Goal: Task Accomplishment & Management: Manage account settings

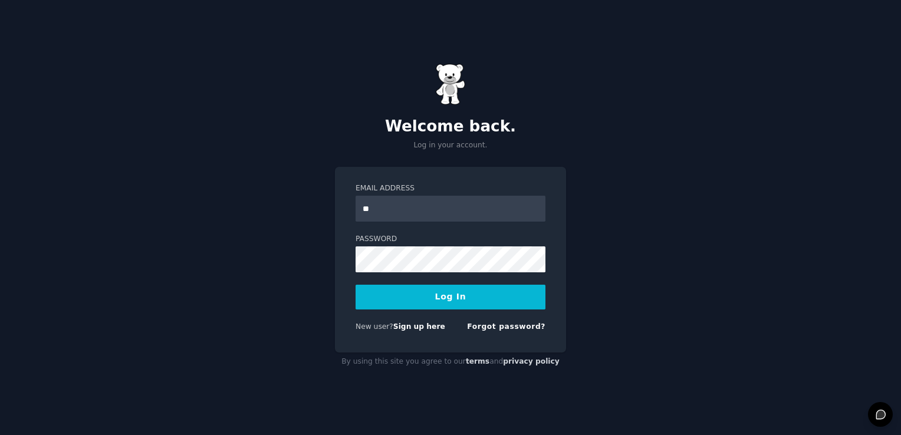
type input "**********"
click at [477, 294] on button "Log In" at bounding box center [451, 297] width 190 height 25
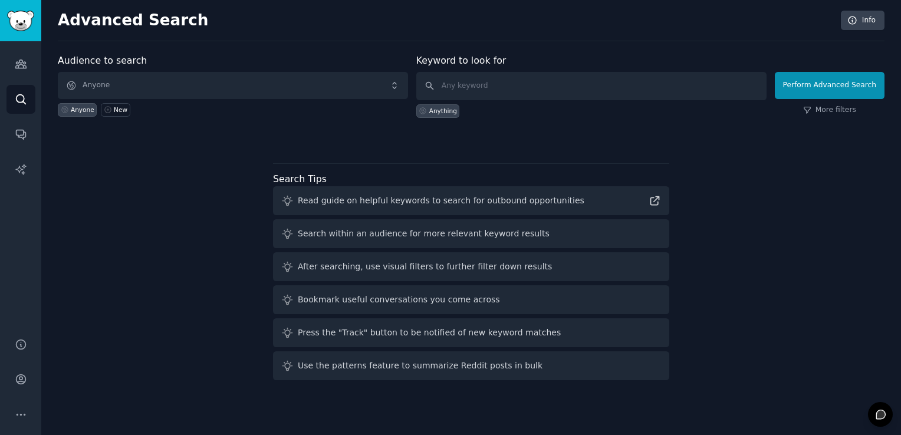
click at [69, 316] on div "Audience to search Anyone Anyone New Keyword to look for Anything Perform Advan…" at bounding box center [471, 220] width 827 height 332
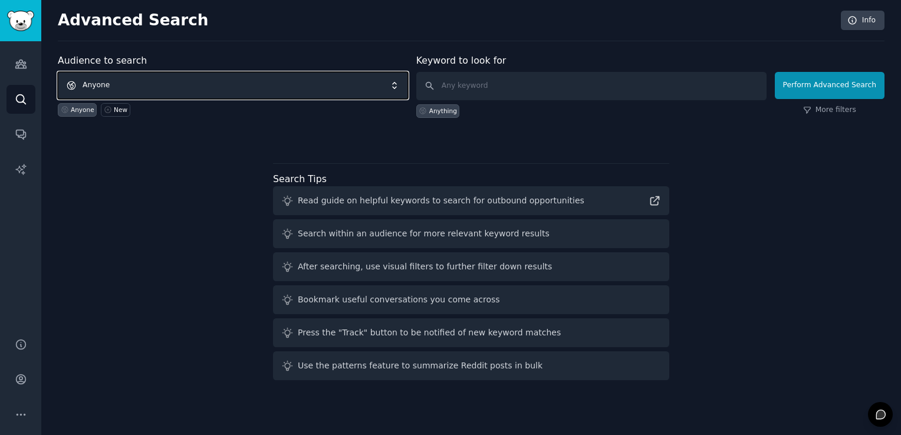
click at [310, 91] on span "Anyone" at bounding box center [233, 85] width 350 height 27
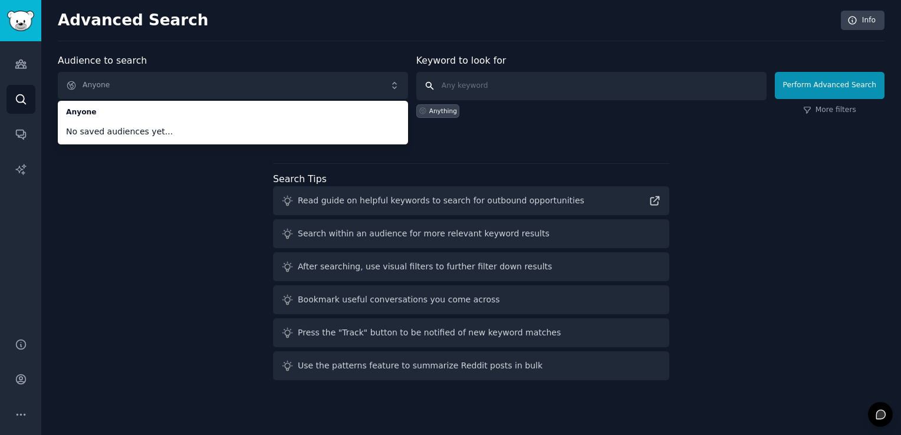
click at [519, 90] on input "text" at bounding box center [591, 86] width 350 height 28
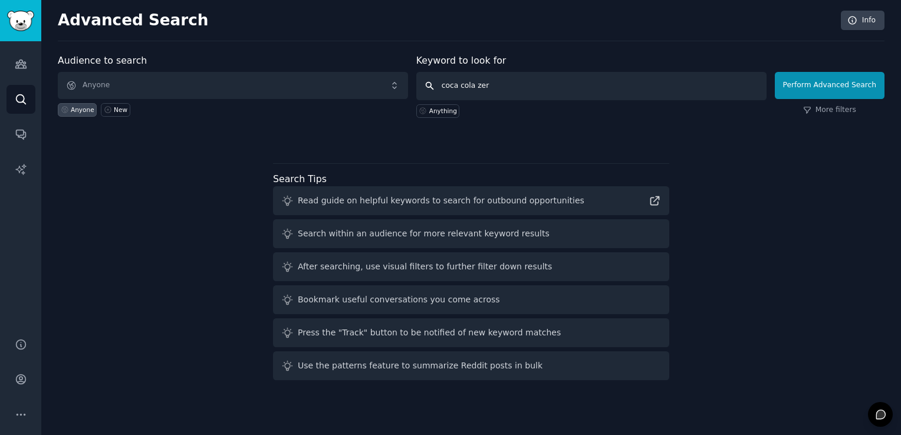
type input "coca cola zero"
click button "Perform Advanced Search" at bounding box center [830, 85] width 110 height 27
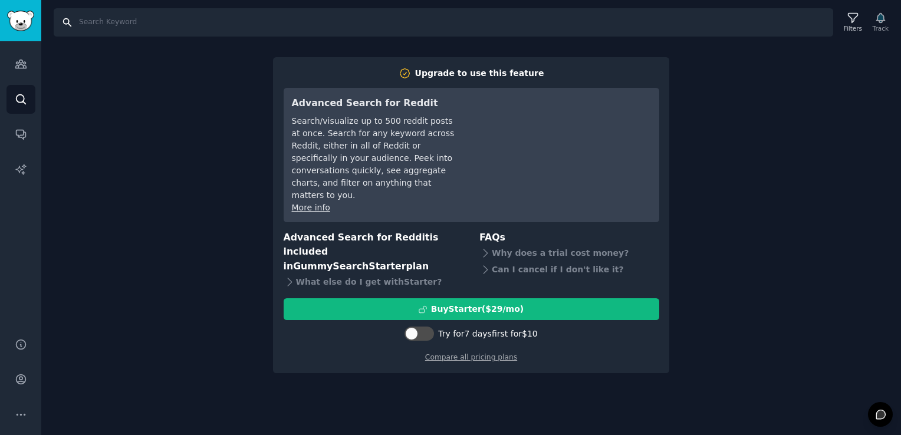
click at [388, 21] on input "Search" at bounding box center [444, 22] width 780 height 28
type input "v"
type input "coca cola"
click at [26, 89] on link "Search" at bounding box center [20, 99] width 29 height 29
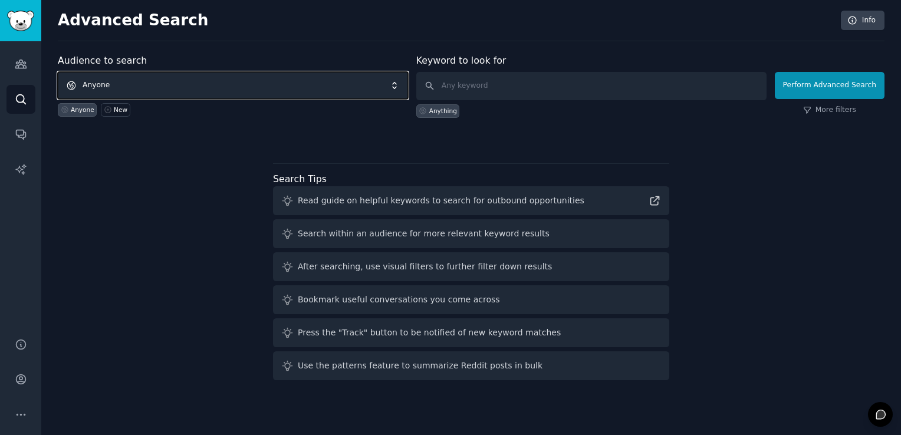
click at [99, 74] on span "Anyone" at bounding box center [233, 85] width 350 height 27
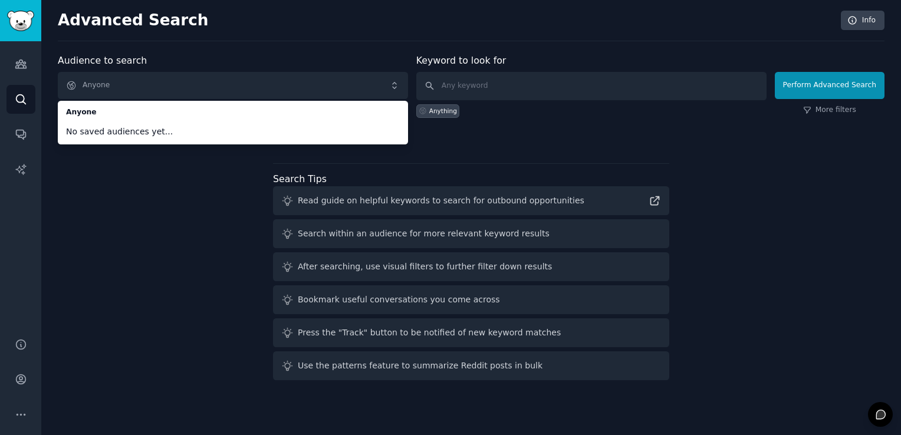
click at [77, 209] on div "Audience to search Anyone Anyone No saved audiences yet... Anyone New Keyword t…" at bounding box center [471, 220] width 827 height 332
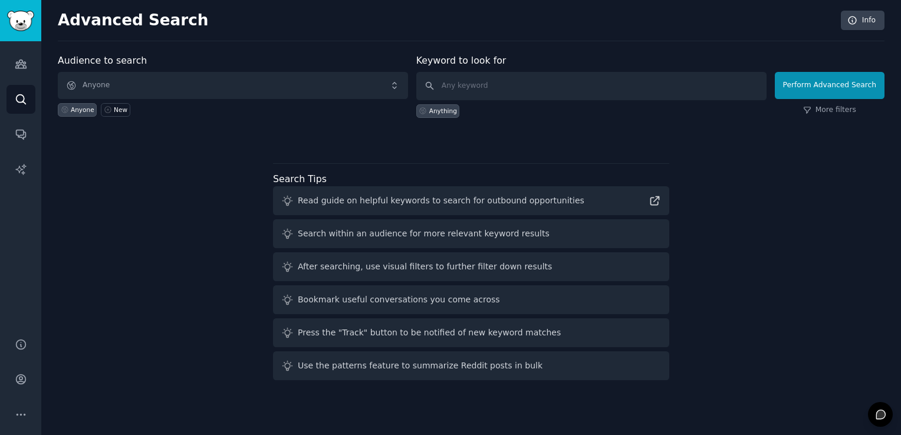
click at [444, 113] on div "Anything" at bounding box center [443, 111] width 28 height 8
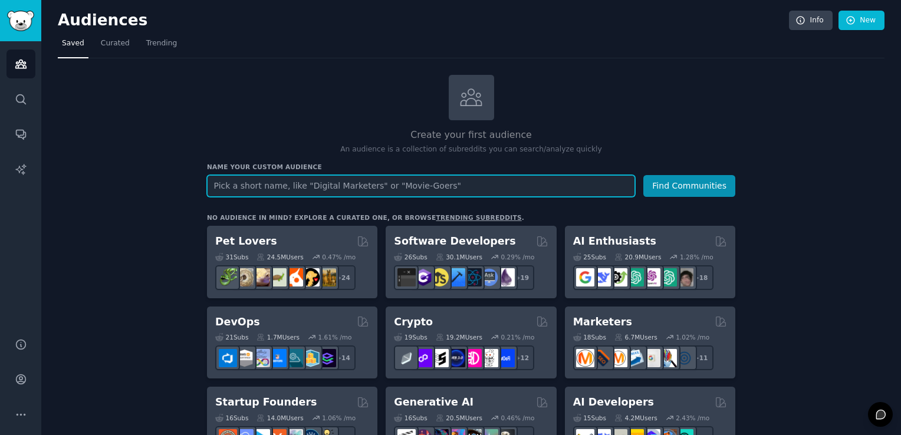
click at [369, 192] on input "text" at bounding box center [421, 186] width 428 height 22
type input "coca cola zero"
click at [644, 175] on button "Find Communities" at bounding box center [690, 186] width 92 height 22
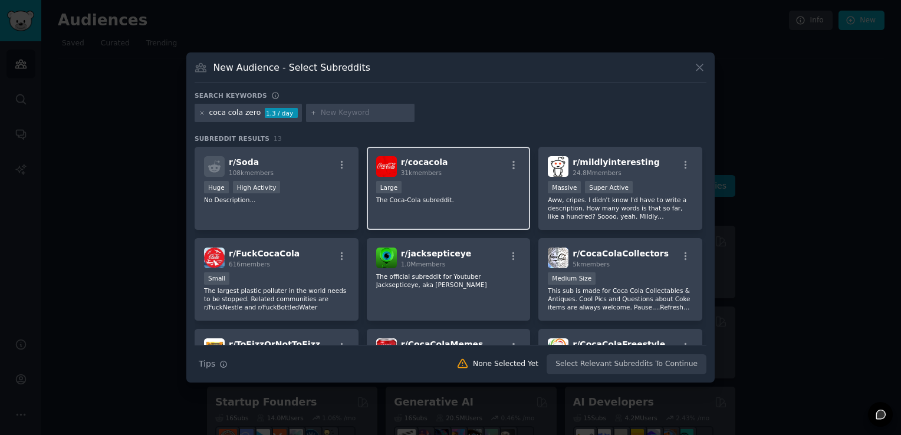
click at [405, 176] on span "31k members" at bounding box center [421, 172] width 41 height 7
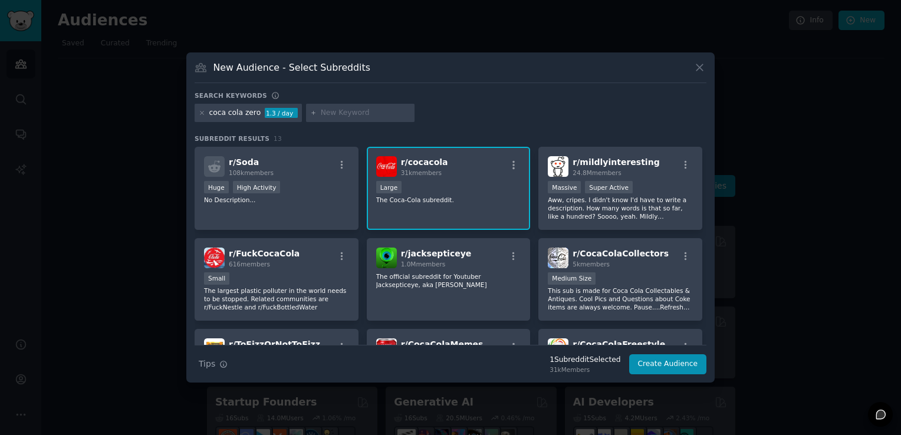
click at [422, 204] on p "The Coca-Cola subreddit." at bounding box center [448, 200] width 145 height 8
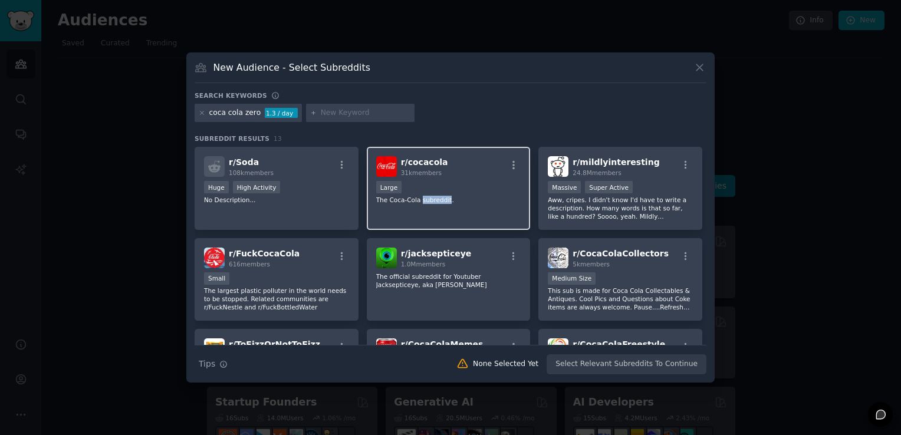
click at [422, 204] on p "The Coca-Cola subreddit." at bounding box center [448, 200] width 145 height 8
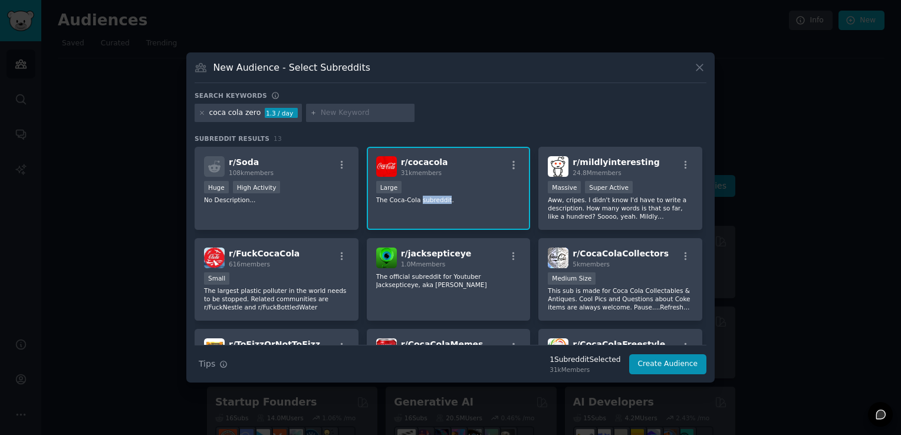
drag, startPoint x: 422, startPoint y: 204, endPoint x: 389, endPoint y: 170, distance: 47.1
click at [389, 170] on img at bounding box center [386, 166] width 21 height 21
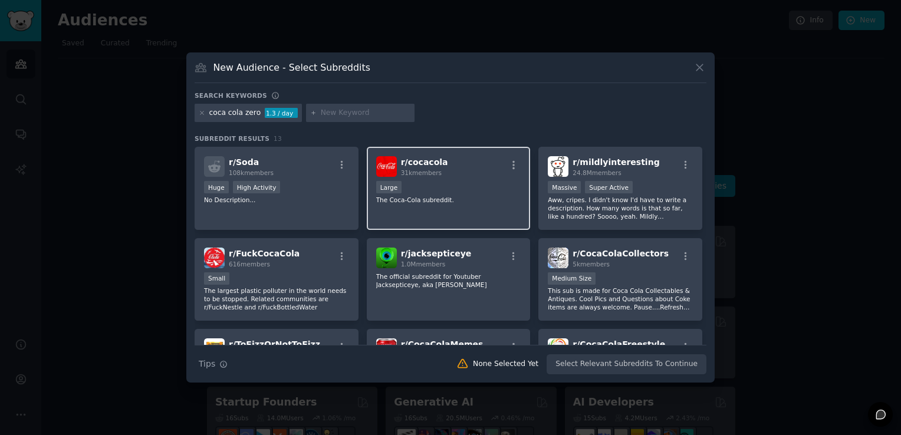
click at [403, 160] on span "r/ cocacola" at bounding box center [424, 162] width 47 height 9
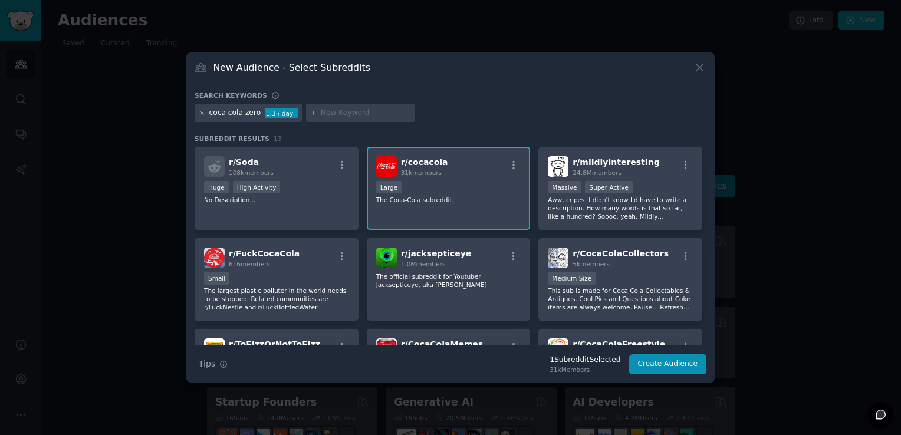
click at [382, 157] on img at bounding box center [386, 166] width 21 height 21
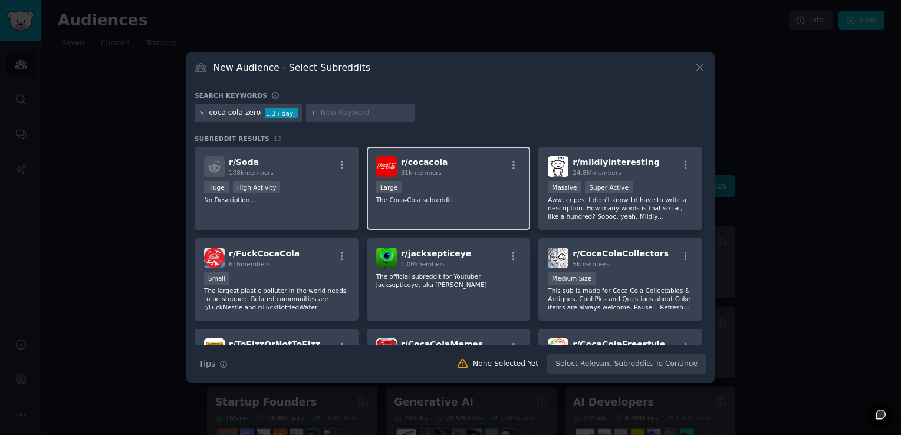
click at [438, 176] on div "31k members" at bounding box center [424, 173] width 47 height 8
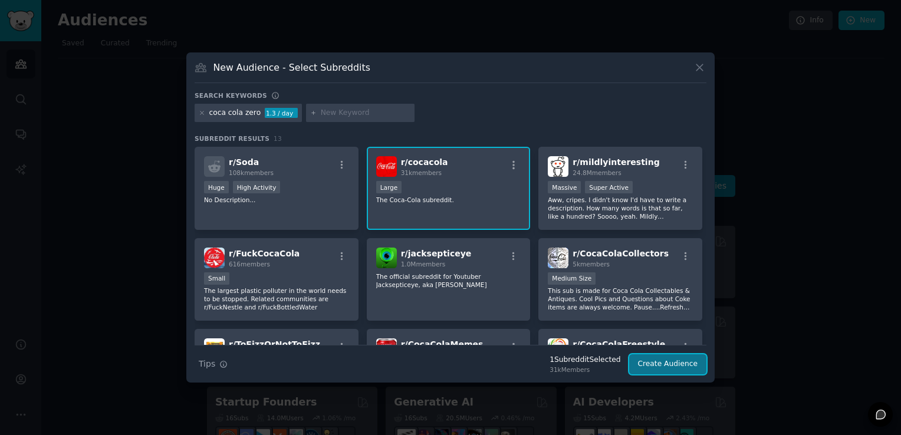
click at [682, 355] on button "Create Audience" at bounding box center [668, 365] width 78 height 20
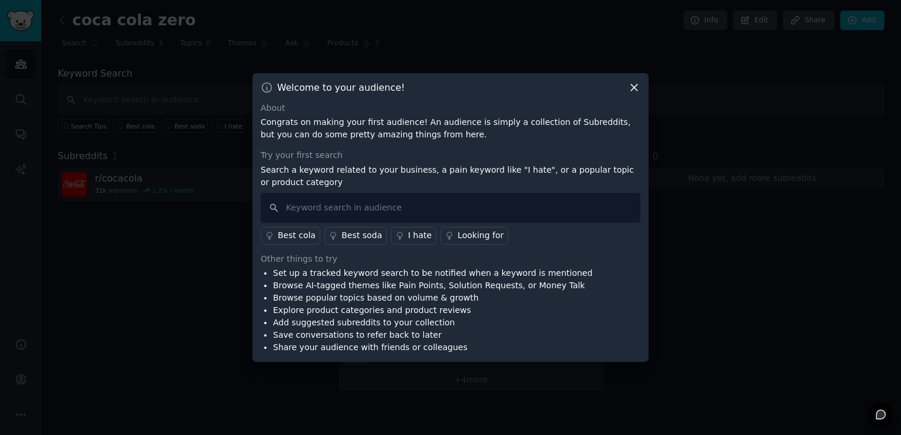
click at [626, 87] on div "Welcome to your audience!" at bounding box center [451, 87] width 380 height 12
click at [631, 87] on icon at bounding box center [634, 87] width 12 height 12
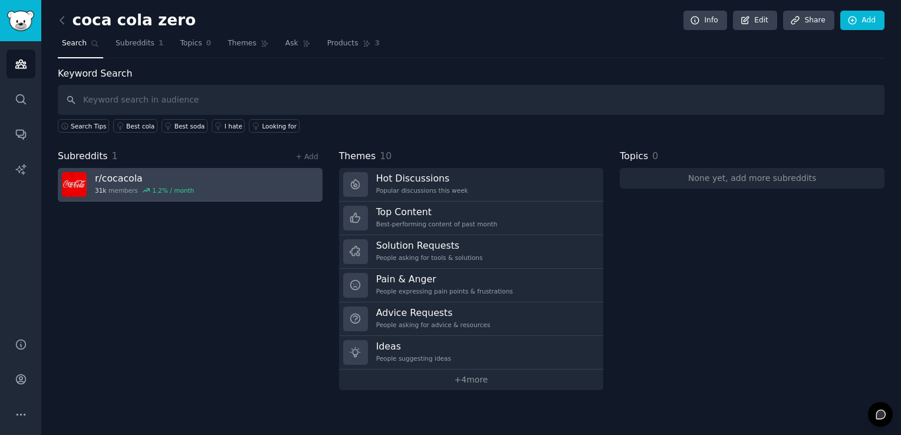
click at [150, 183] on div "r/ cocacola 31k members 1.2 % / month" at bounding box center [144, 184] width 99 height 25
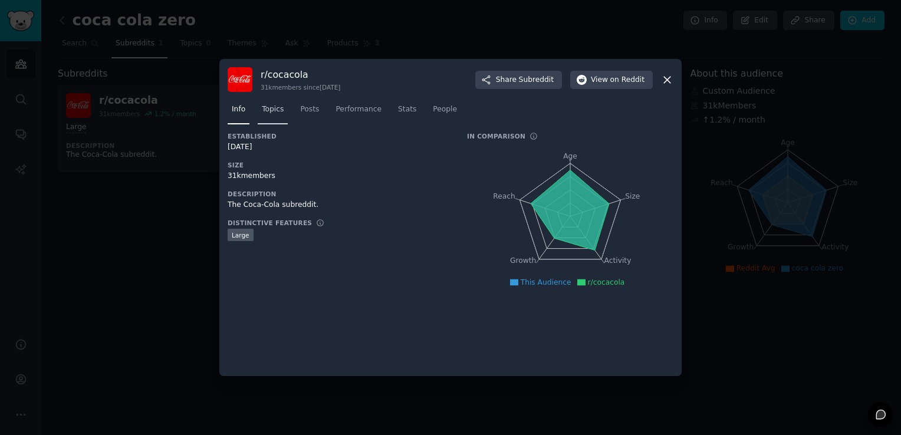
click at [275, 122] on link "Topics" at bounding box center [273, 112] width 30 height 24
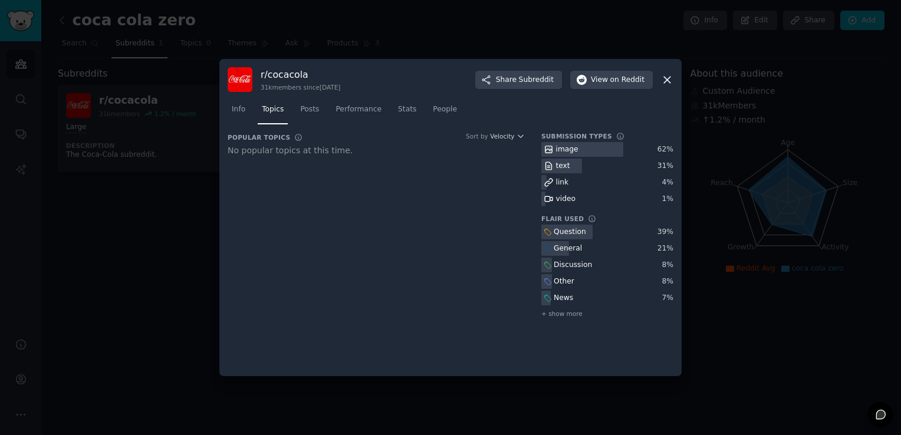
click at [664, 70] on div "r/ cocacola 31k members since 06/16/2011 Share Subreddit View on Reddit" at bounding box center [451, 79] width 446 height 25
click at [667, 78] on icon at bounding box center [667, 80] width 12 height 12
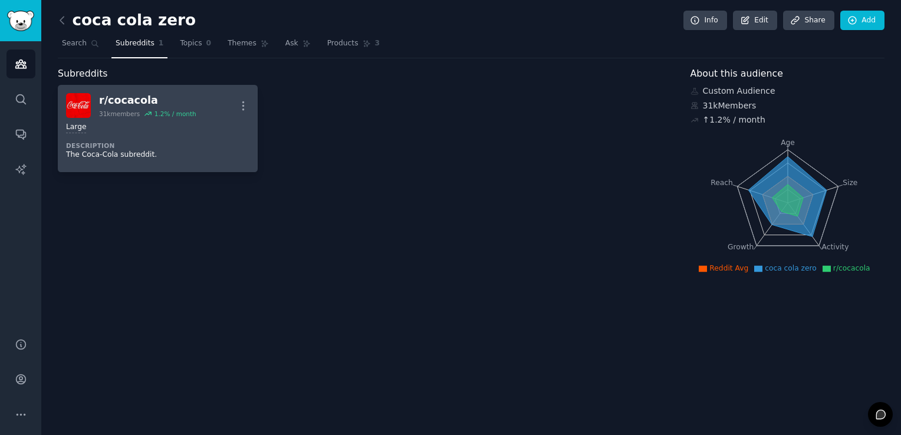
click at [255, 102] on link "r/ cocacola 31k members 1.2 % / month More Large Description The Coca-Cola subr…" at bounding box center [158, 128] width 200 height 87
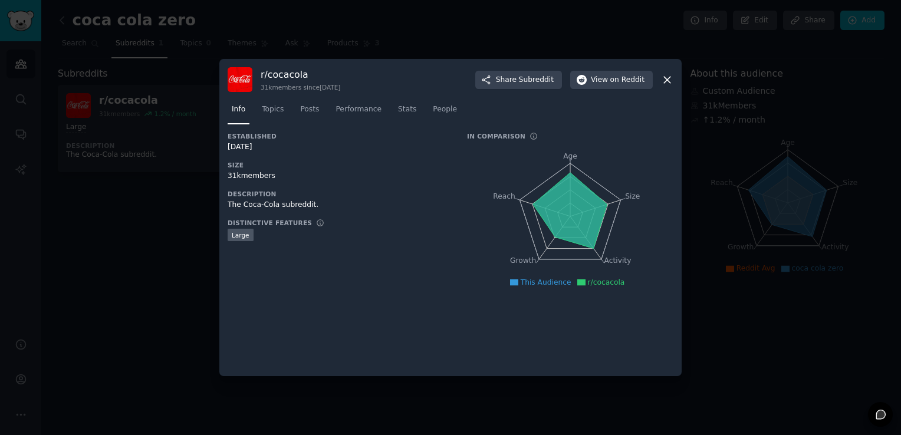
click at [193, 240] on div at bounding box center [450, 217] width 901 height 435
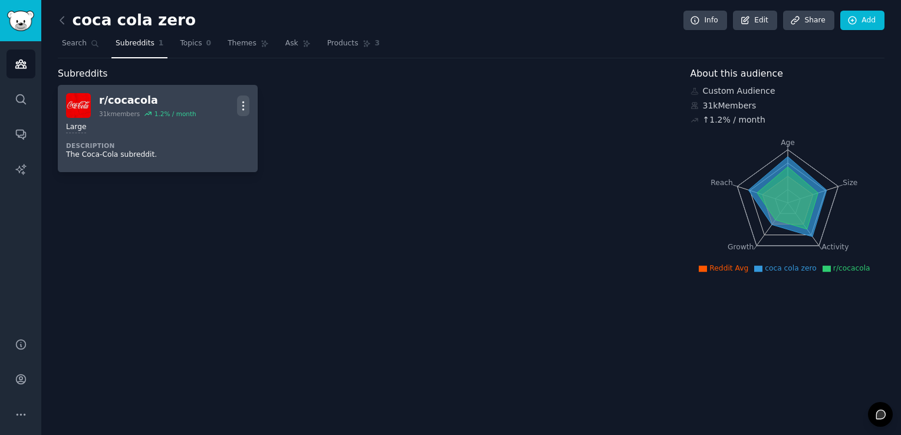
click at [240, 103] on icon "button" at bounding box center [243, 106] width 12 height 12
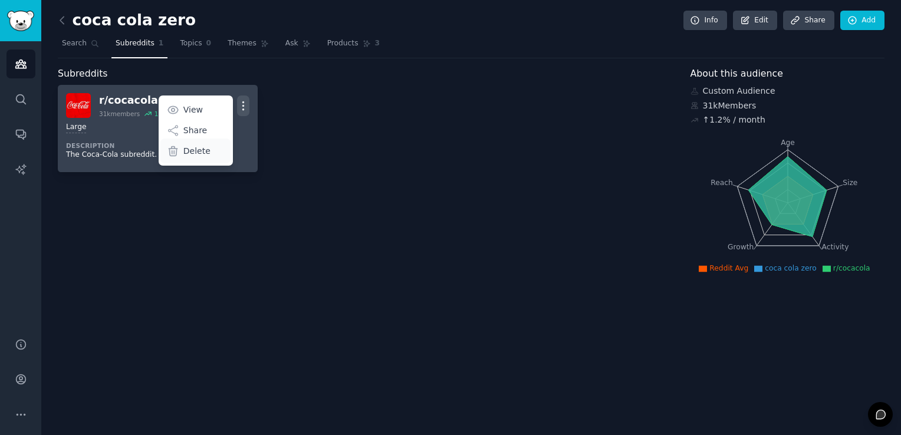
click at [204, 157] on div "Delete" at bounding box center [195, 151] width 70 height 25
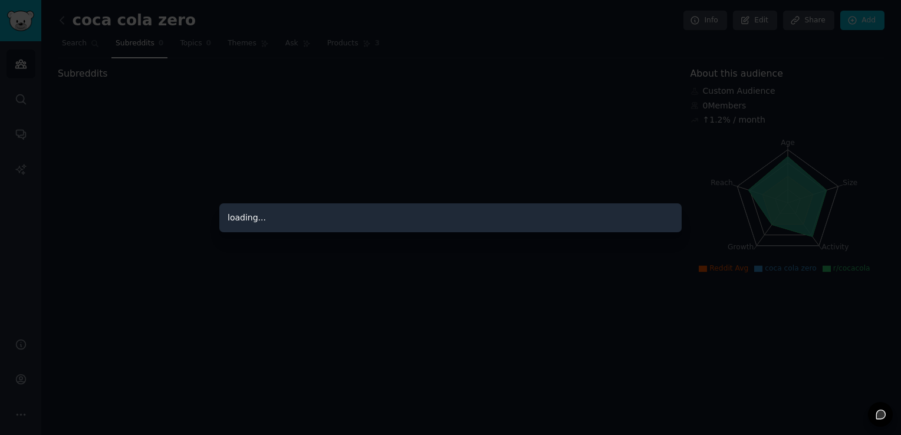
click at [259, 214] on div "loading..." at bounding box center [450, 218] width 462 height 29
click at [196, 122] on div at bounding box center [450, 217] width 901 height 435
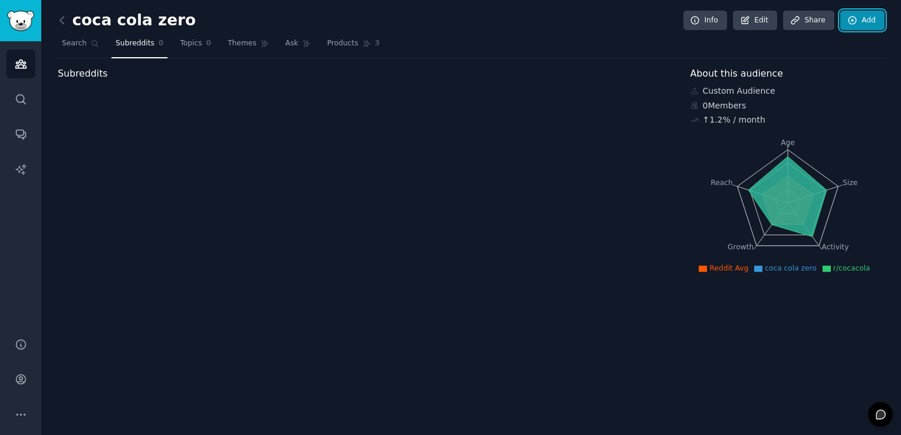
click at [873, 23] on link "Add" at bounding box center [863, 21] width 44 height 20
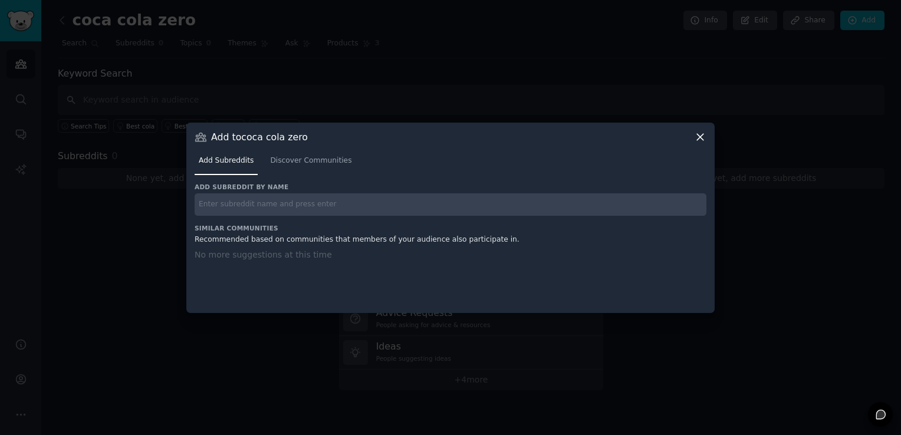
click at [455, 215] on input "text" at bounding box center [451, 204] width 512 height 23
type input "c"
click at [701, 131] on icon at bounding box center [700, 137] width 12 height 12
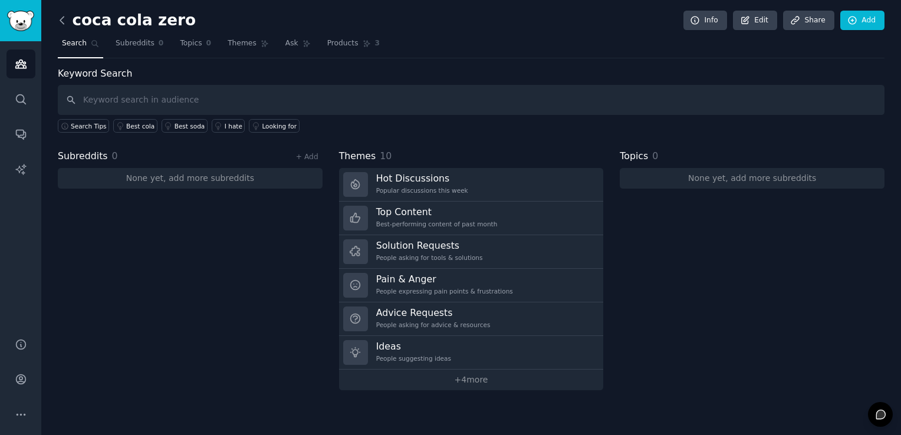
click at [58, 18] on icon at bounding box center [62, 20] width 12 height 12
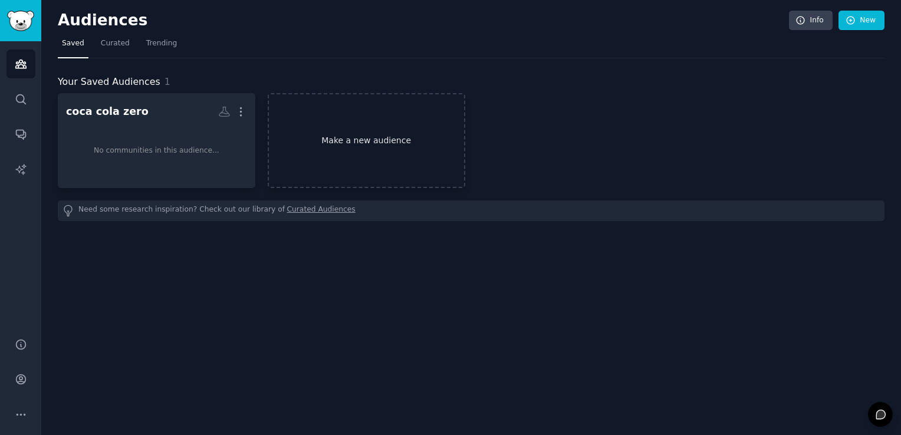
click at [321, 144] on link "Make a new audience" at bounding box center [367, 140] width 198 height 95
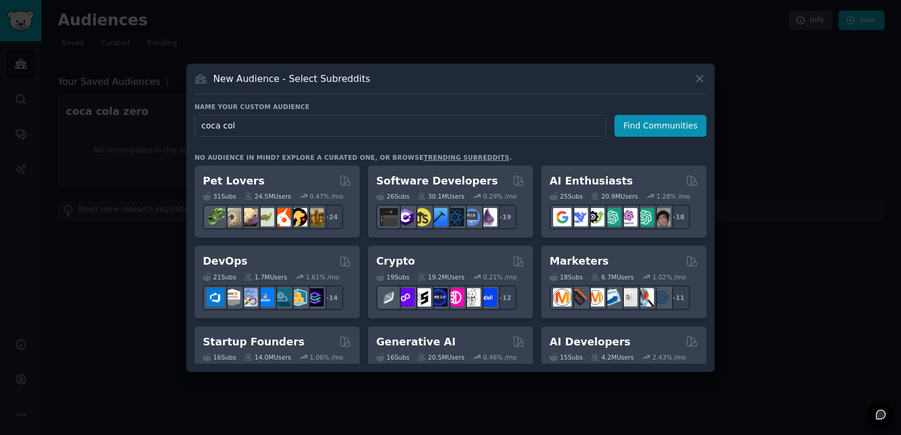
type input "coca cola"
click button "Find Communities" at bounding box center [661, 126] width 92 height 22
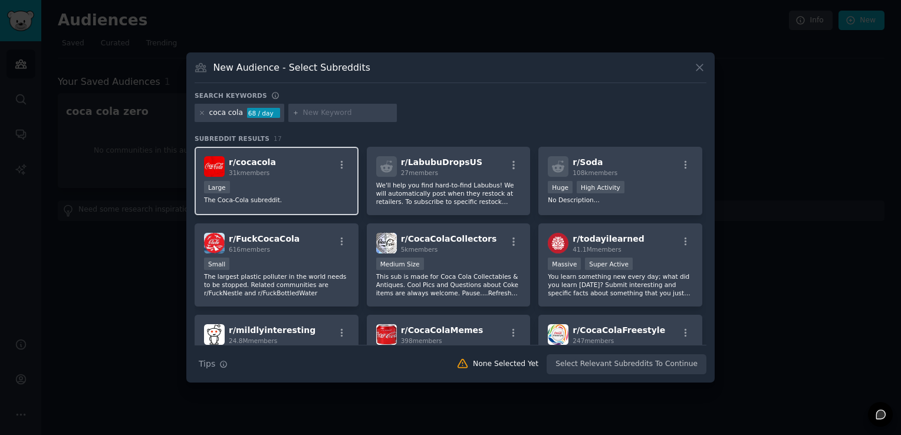
click at [304, 170] on div "r/ cocacola 31k members" at bounding box center [276, 166] width 145 height 21
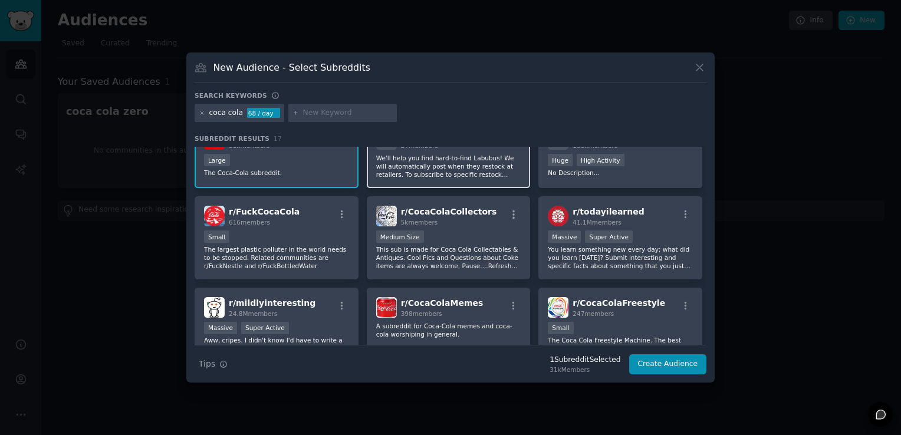
scroll to position [61, 0]
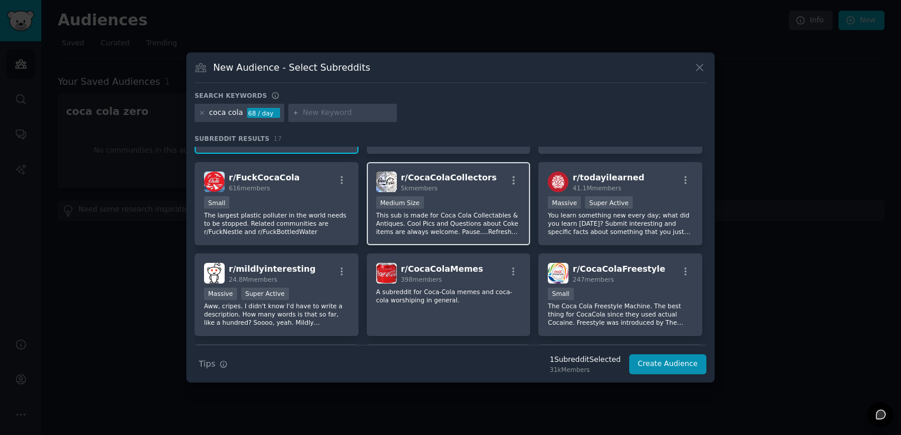
click at [470, 206] on div "1000 - 10,000 members Medium Size" at bounding box center [448, 203] width 145 height 15
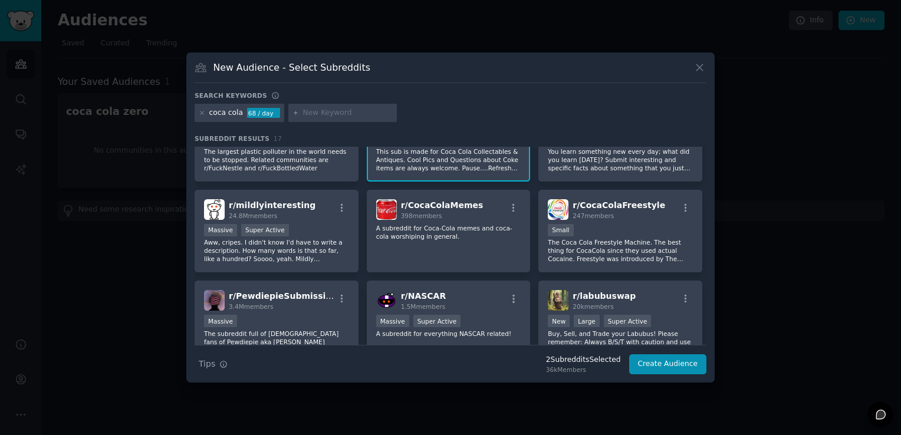
scroll to position [125, 0]
click at [470, 206] on div "r/ CocaColaMemes 398 members" at bounding box center [448, 209] width 145 height 21
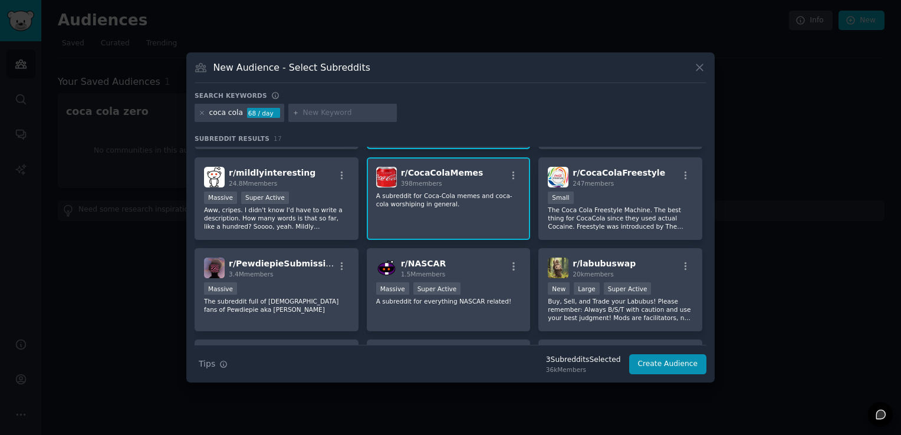
scroll to position [158, 0]
click at [632, 183] on div "247 members" at bounding box center [619, 183] width 93 height 8
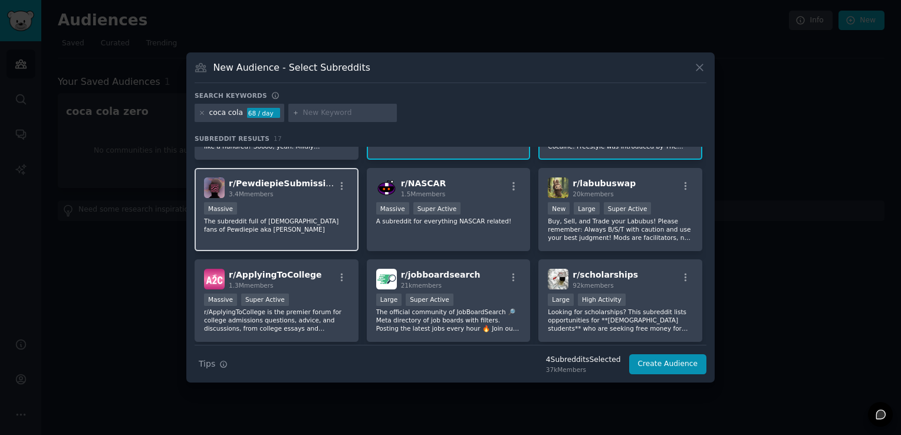
scroll to position [0, 0]
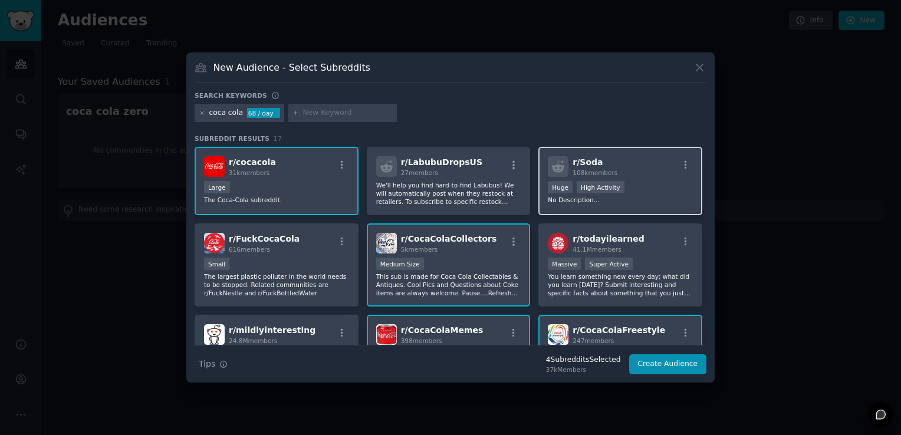
click at [637, 204] on div "r/ Soda 108k members Huge High Activity No Description..." at bounding box center [621, 181] width 164 height 68
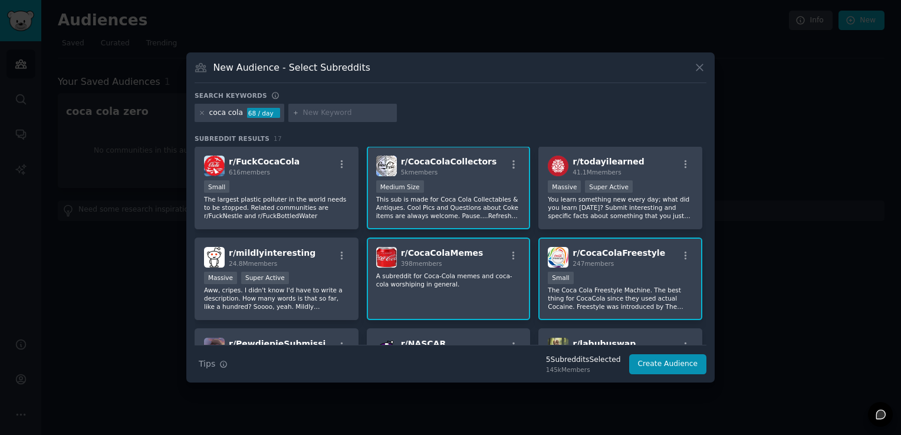
scroll to position [77, 0]
click at [316, 179] on div "r/ FuckCocaCola 616 members Small The largest plastic polluter in the world nee…" at bounding box center [277, 188] width 164 height 83
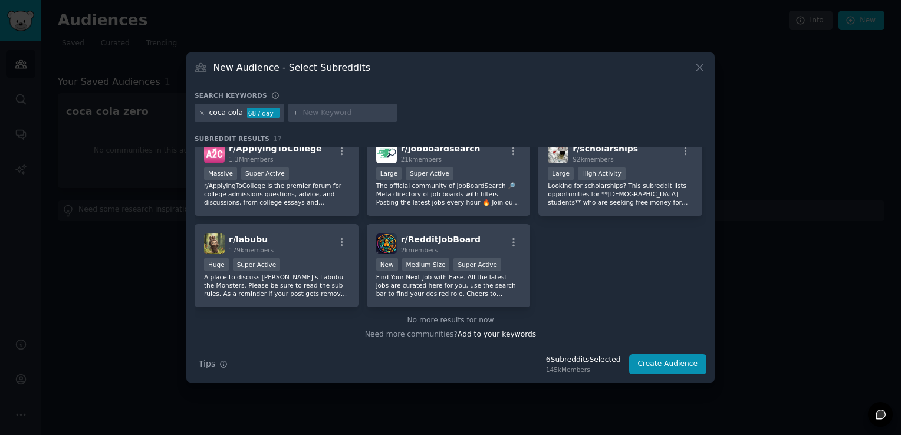
scroll to position [0, 0]
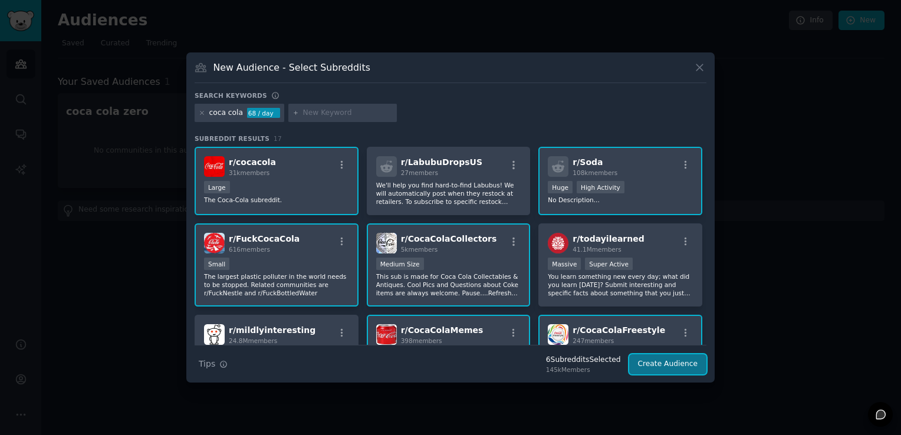
click at [658, 370] on button "Create Audience" at bounding box center [668, 365] width 78 height 20
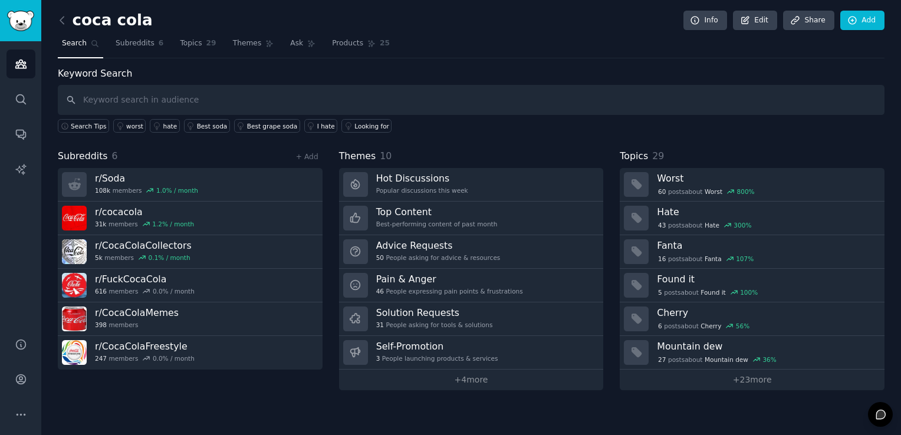
click at [166, 42] on nav "Search Subreddits 6 Topics 29 Themes Ask Products 25" at bounding box center [471, 46] width 827 height 24
click at [188, 37] on link "Topics 29" at bounding box center [198, 46] width 44 height 24
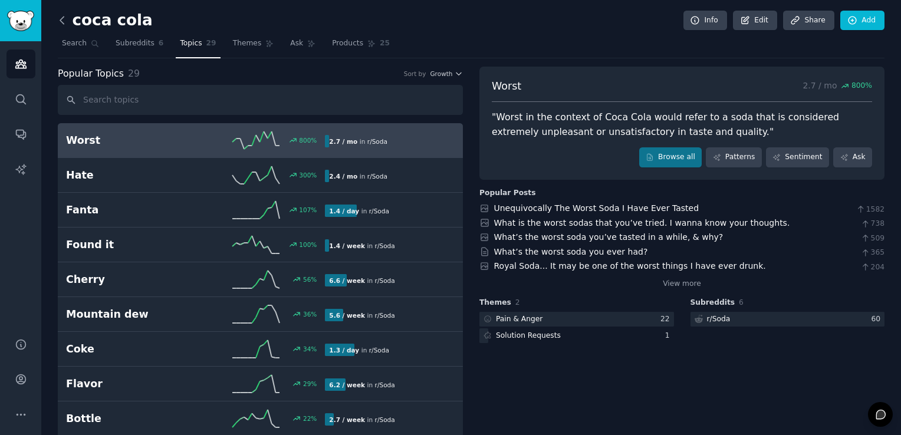
click at [61, 14] on icon at bounding box center [62, 20] width 12 height 12
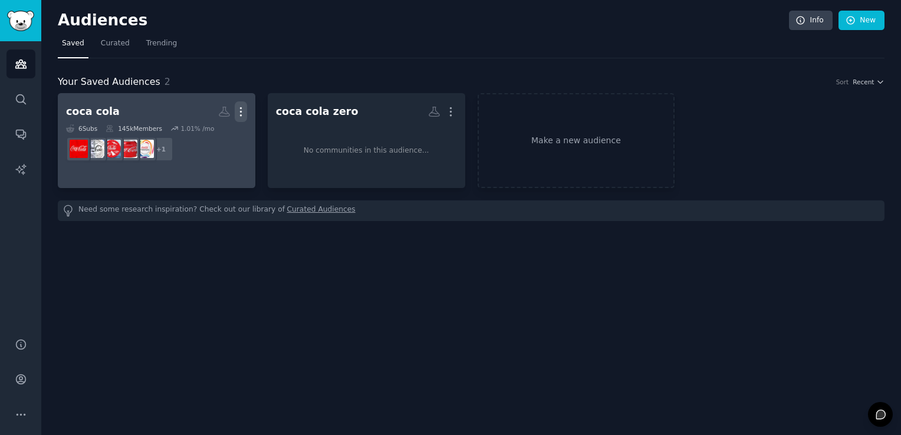
click at [240, 108] on icon "button" at bounding box center [240, 112] width 1 height 8
click at [171, 168] on link "coca cola More View Delete 6 Sub s 145k Members 1.01 % /mo r/Soda + 1" at bounding box center [157, 140] width 198 height 95
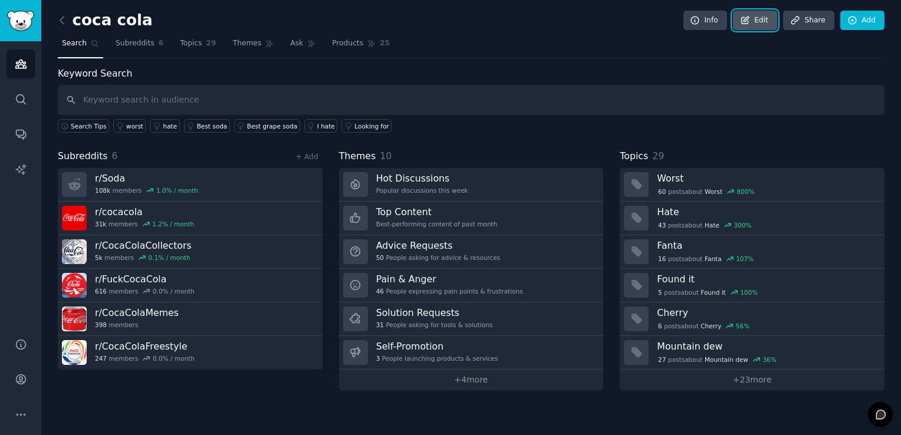
click at [762, 24] on link "Edit" at bounding box center [755, 21] width 44 height 20
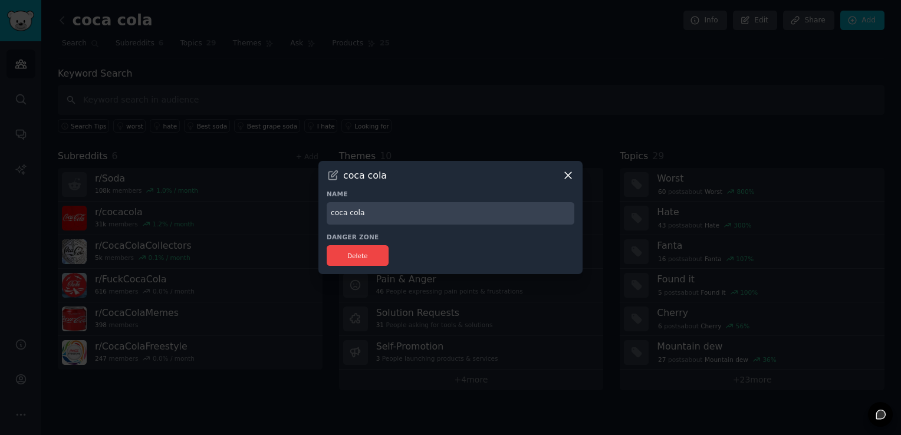
click at [570, 178] on icon at bounding box center [568, 175] width 6 height 6
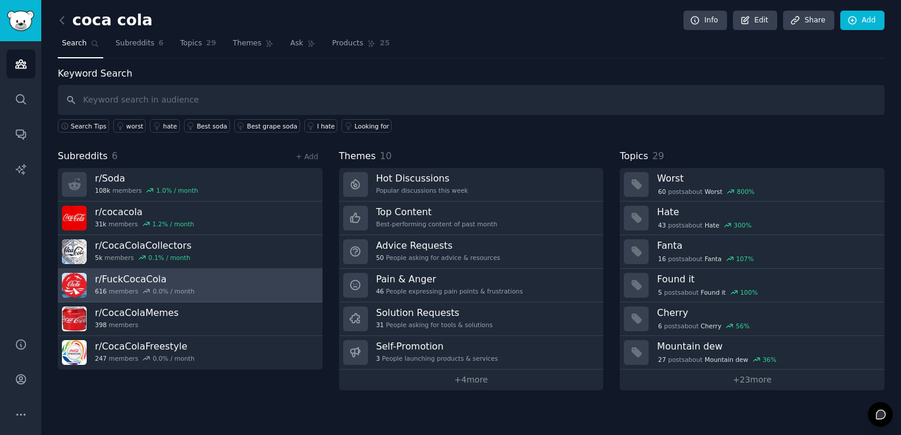
click at [203, 284] on link "r/ FuckCocaCola 616 members 0.0 % / month" at bounding box center [190, 286] width 265 height 34
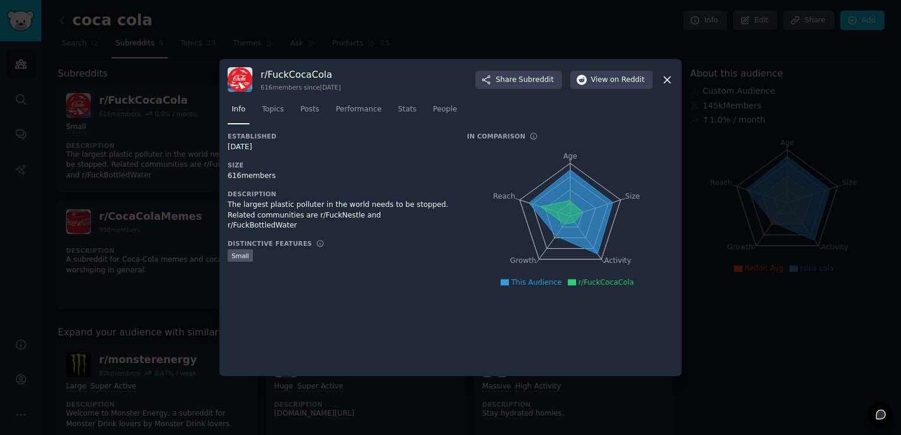
click at [668, 86] on icon at bounding box center [667, 80] width 12 height 12
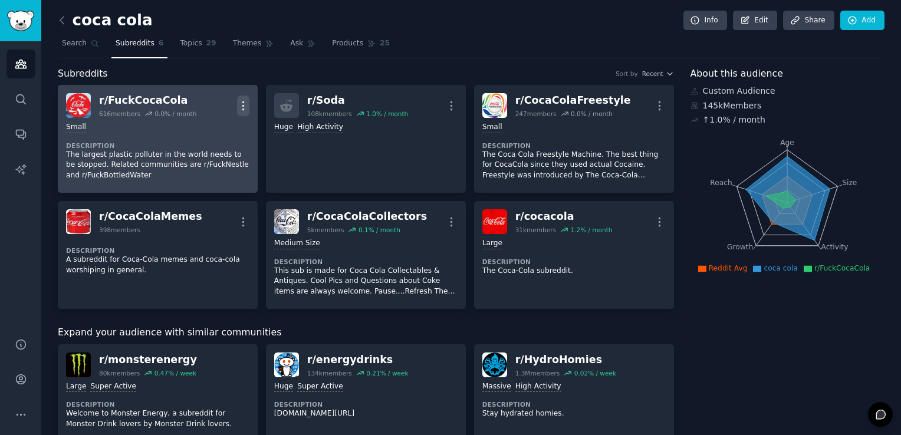
click at [244, 98] on button "More" at bounding box center [243, 106] width 12 height 21
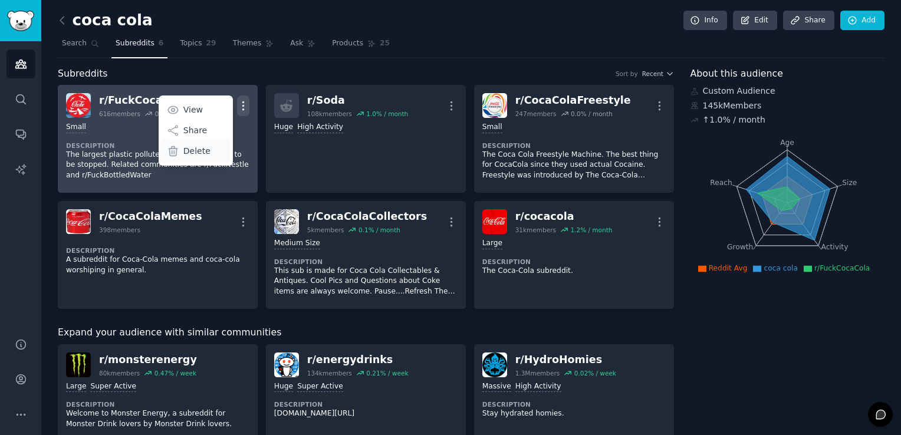
click at [193, 147] on p "Delete" at bounding box center [196, 151] width 27 height 12
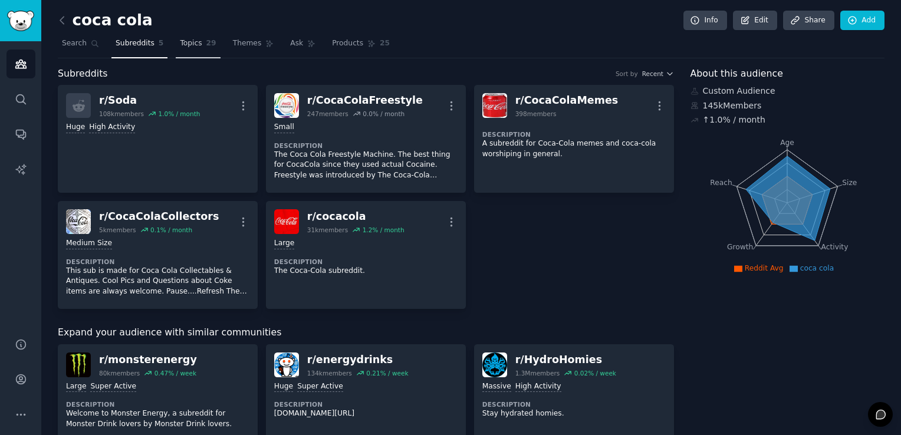
click at [205, 35] on link "Topics 29" at bounding box center [198, 46] width 44 height 24
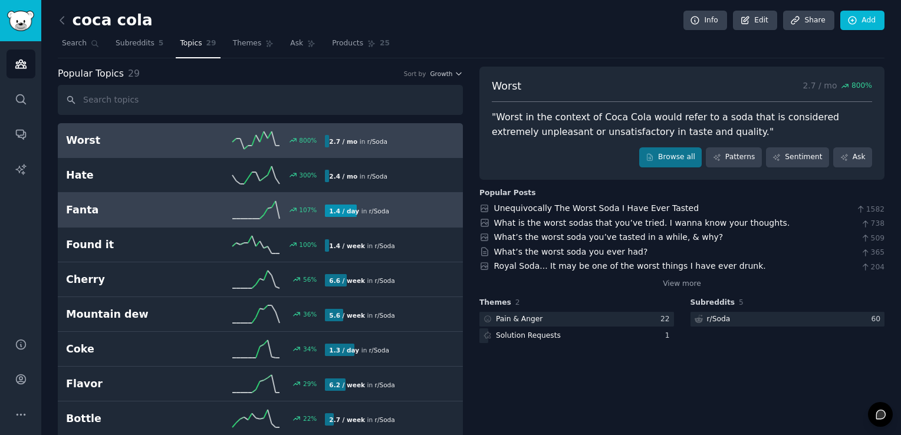
click at [107, 216] on h2 "Fanta" at bounding box center [131, 210] width 130 height 15
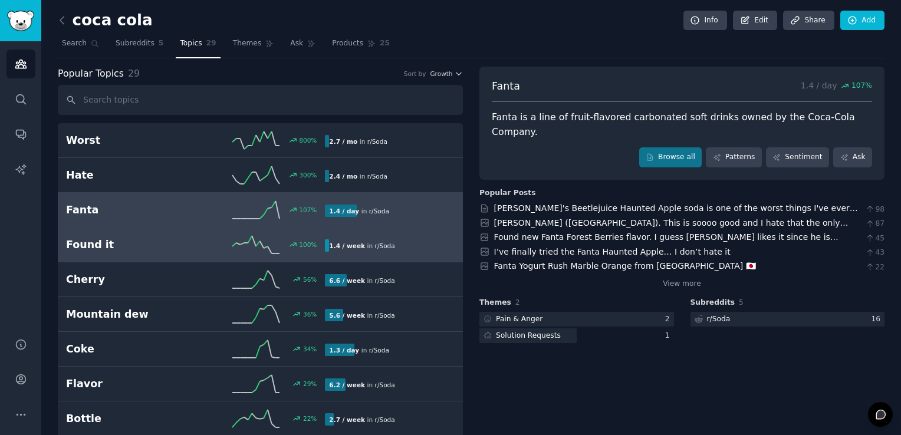
click at [98, 247] on h2 "Found it" at bounding box center [131, 245] width 130 height 15
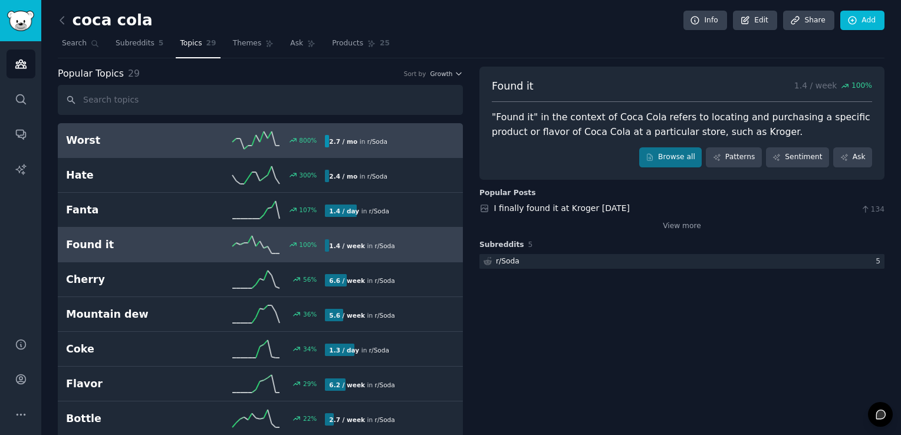
click at [127, 150] on link "Worst 800 % 2.7 / mo in r/ Soda" at bounding box center [260, 140] width 405 height 35
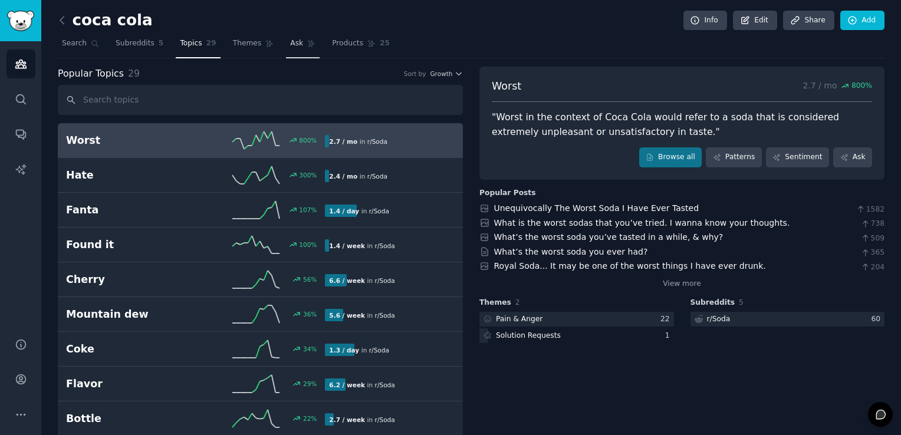
click at [286, 48] on link "Ask" at bounding box center [303, 46] width 34 height 24
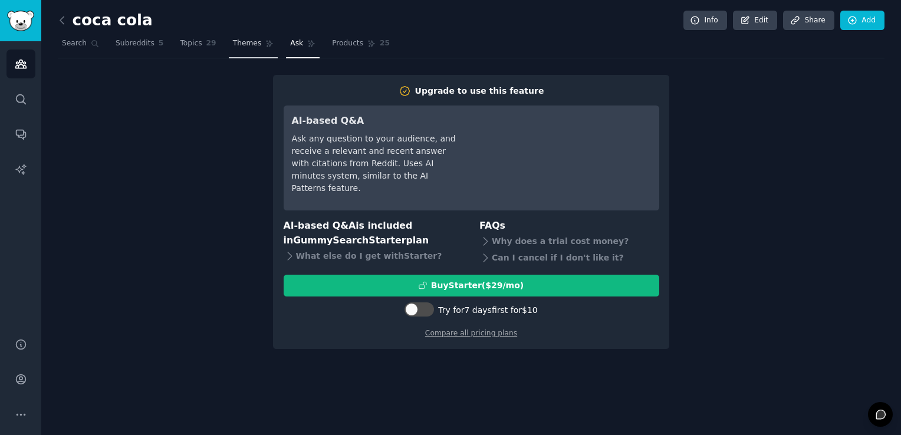
click at [229, 38] on link "Themes" at bounding box center [254, 46] width 50 height 24
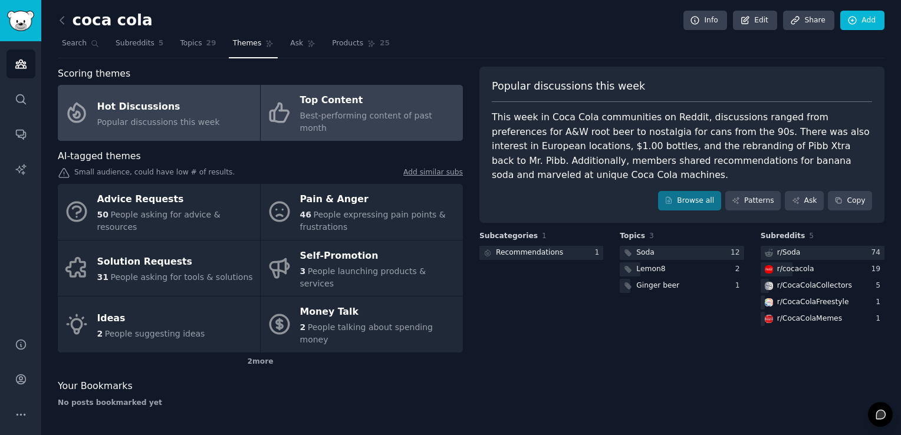
click at [320, 90] on link "Top Content Best-performing content of past month" at bounding box center [362, 113] width 202 height 56
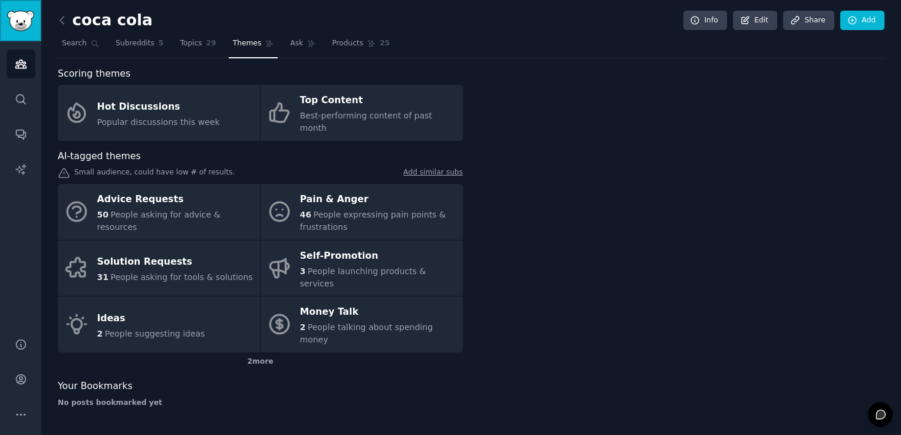
click at [19, 20] on img "Sidebar" at bounding box center [20, 21] width 27 height 21
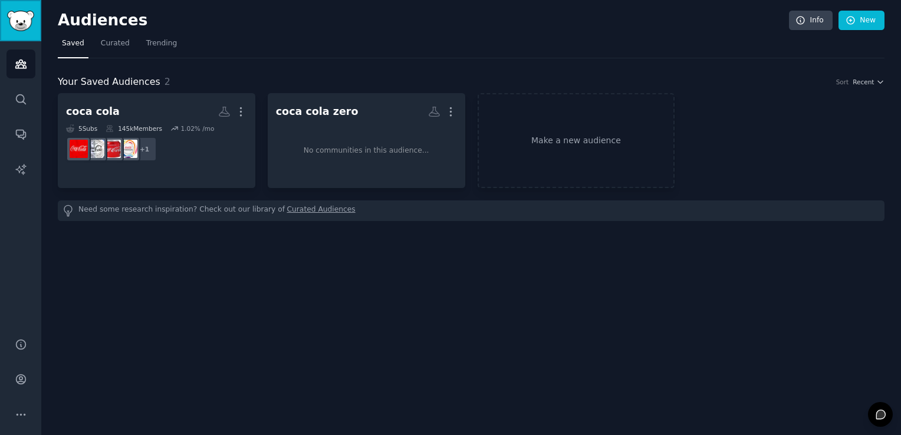
click at [19, 20] on img "Sidebar" at bounding box center [20, 21] width 27 height 21
click at [15, 94] on icon "Sidebar" at bounding box center [21, 99] width 12 height 12
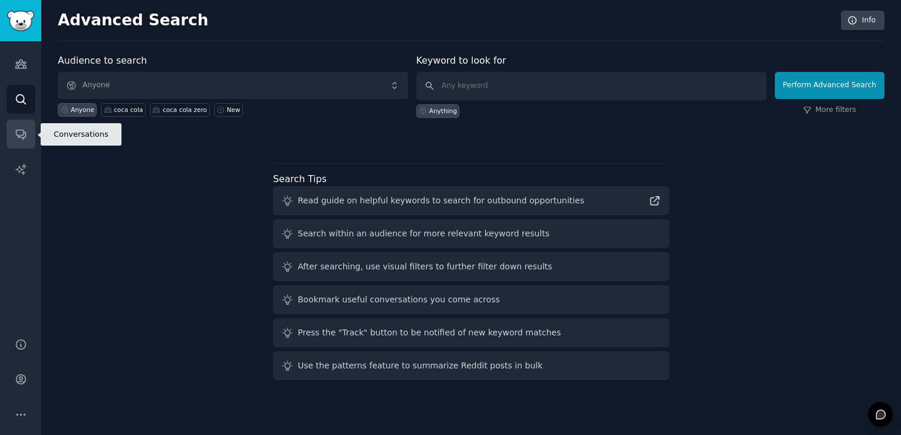
click at [18, 123] on link "Conversations" at bounding box center [20, 134] width 29 height 29
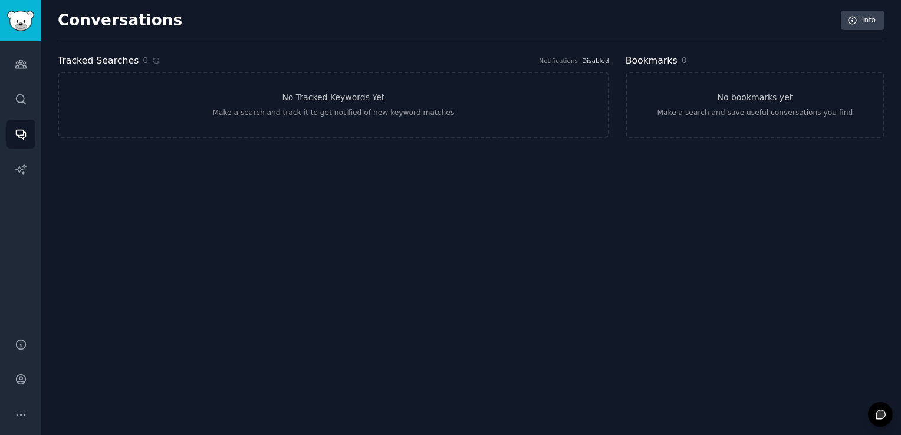
click at [22, 79] on div "Audiences Search Conversations AI Reports" at bounding box center [20, 182] width 41 height 283
click at [26, 67] on icon "Sidebar" at bounding box center [20, 64] width 11 height 8
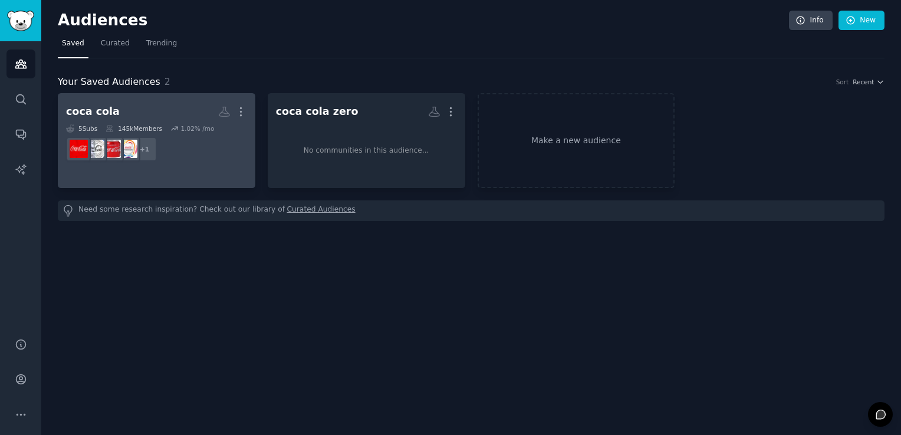
click at [247, 132] on link "coca cola More 5 Sub s 145k Members 1.02 % /mo + 1" at bounding box center [157, 140] width 198 height 95
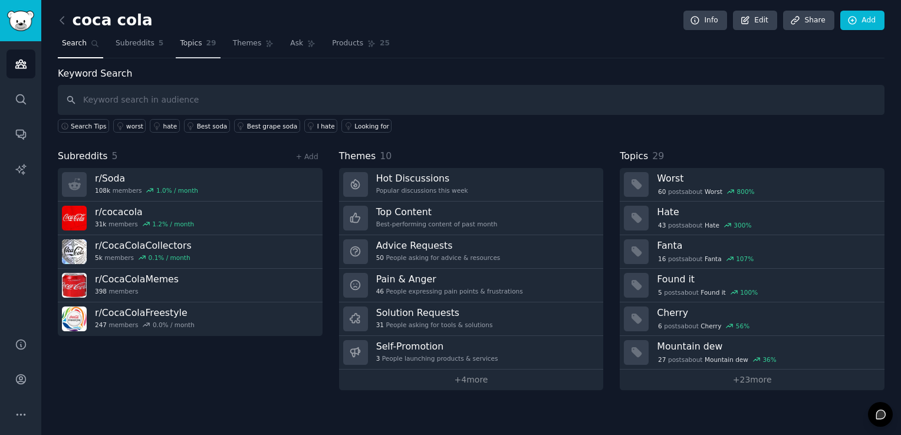
click at [180, 56] on link "Topics 29" at bounding box center [198, 46] width 44 height 24
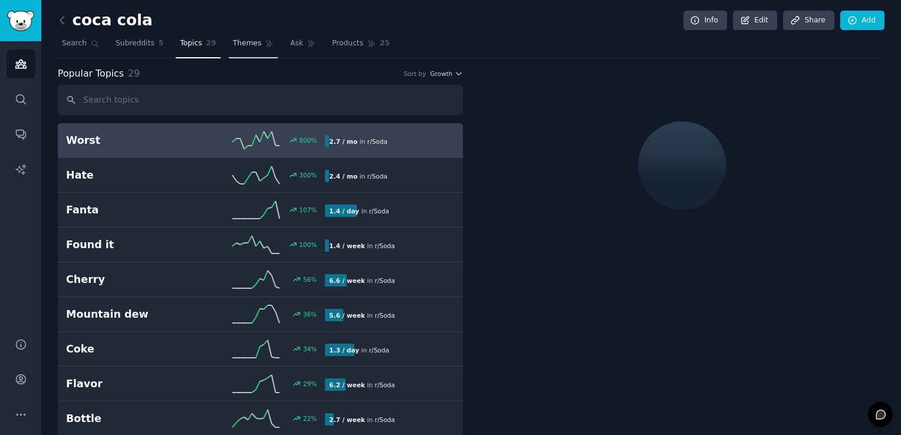
click at [250, 47] on link "Themes" at bounding box center [254, 46] width 50 height 24
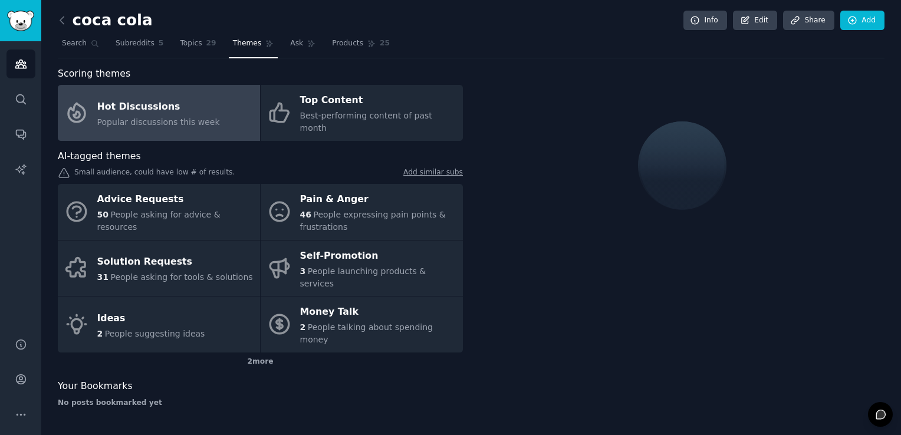
click at [182, 104] on div "Hot Discussions" at bounding box center [158, 106] width 123 height 19
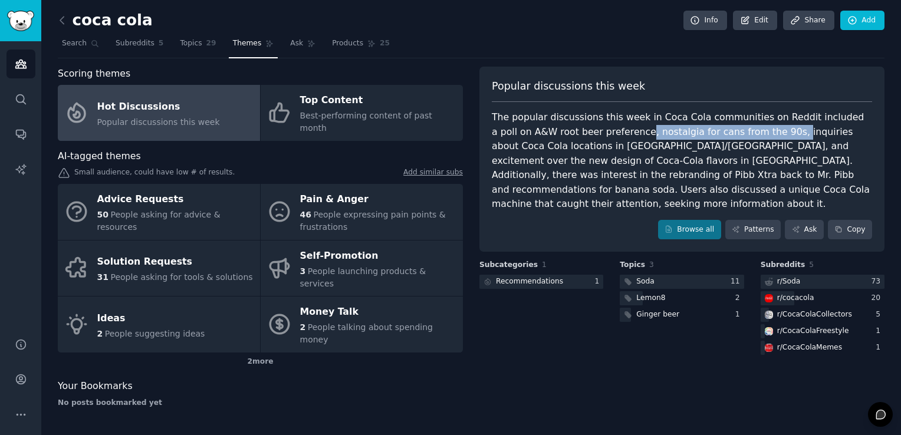
drag, startPoint x: 602, startPoint y: 132, endPoint x: 737, endPoint y: 133, distance: 135.1
click at [737, 133] on div "The popular discussions this week in Coca Cola communities on Reddit included a…" at bounding box center [682, 160] width 380 height 101
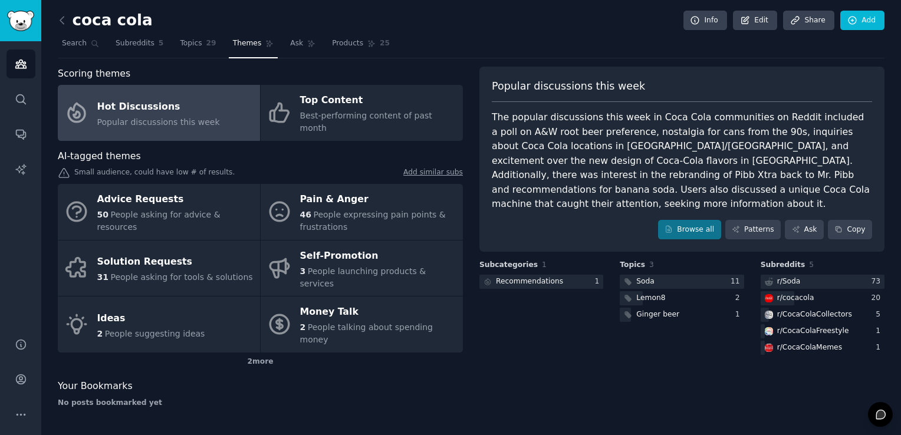
click at [652, 192] on div "The popular discussions this week in Coca Cola communities on Reddit included a…" at bounding box center [682, 160] width 380 height 101
drag, startPoint x: 606, startPoint y: 132, endPoint x: 734, endPoint y: 129, distance: 127.5
click at [734, 129] on div "The popular discussions this week in Coca Cola communities on Reddit included a…" at bounding box center [682, 160] width 380 height 101
copy div "nostalgia for cans from the 90s,"
click at [736, 133] on div "The popular discussions this week in Coca Cola communities on Reddit included a…" at bounding box center [682, 160] width 380 height 101
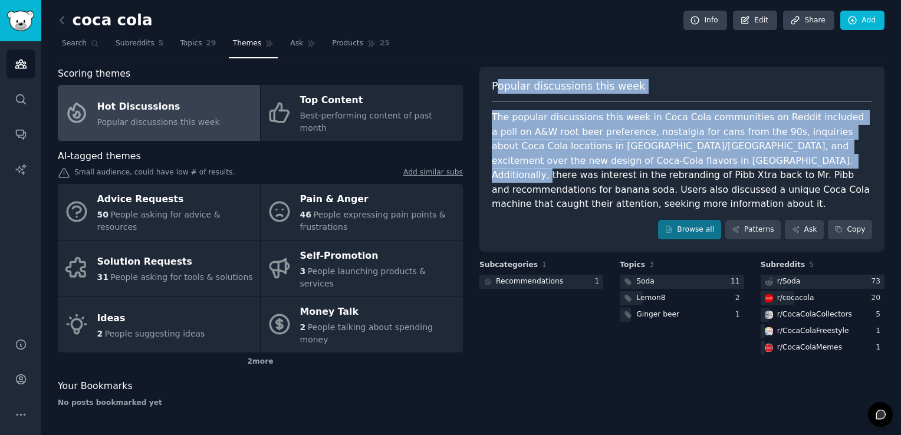
drag, startPoint x: 496, startPoint y: 87, endPoint x: 704, endPoint y: 165, distance: 222.0
click at [704, 165] on div "Popular discussions this week The popular discussions this week in Coca Cola co…" at bounding box center [682, 160] width 405 height 186
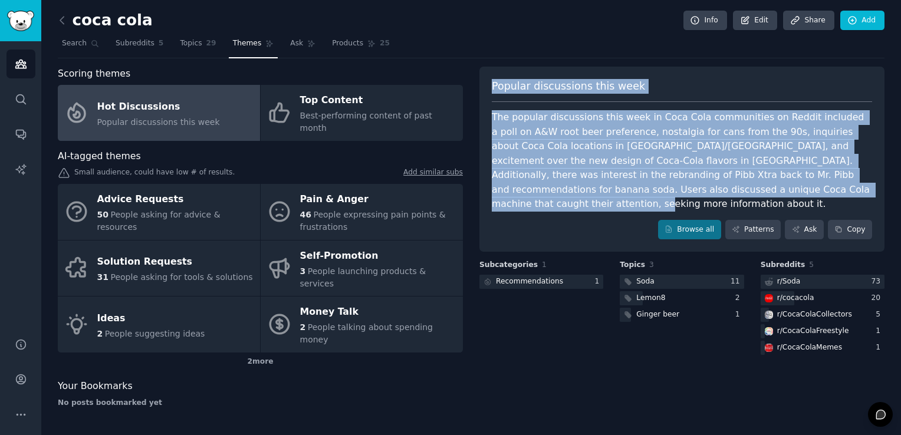
drag, startPoint x: 491, startPoint y: 85, endPoint x: 732, endPoint y: 191, distance: 263.4
click at [732, 191] on div "Popular discussions this week The popular discussions this week in Coca Cola co…" at bounding box center [682, 160] width 405 height 186
copy div "Popular discussions this week The popular discussions this week in Coca Cola co…"
